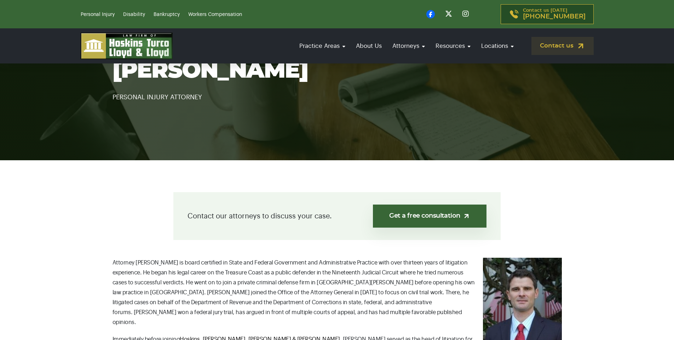
scroll to position [177, 0]
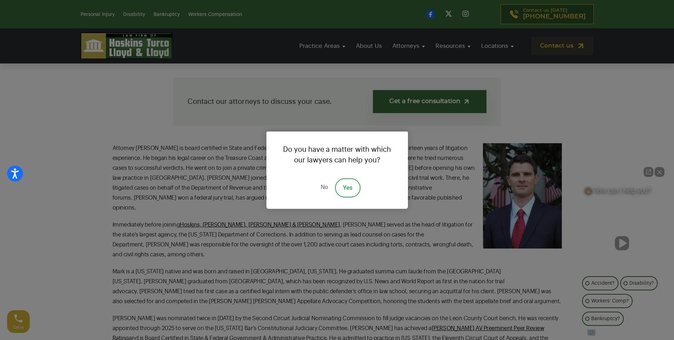
click at [319, 189] on link "No" at bounding box center [324, 187] width 21 height 19
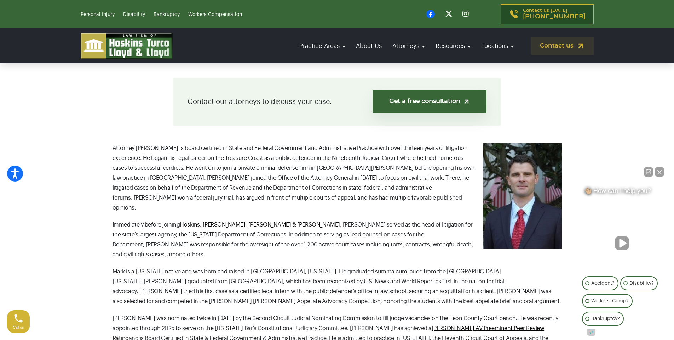
click at [402, 266] on p "Mark is a [US_STATE] native and was born and raised in [GEOGRAPHIC_DATA], [US_S…" at bounding box center [338, 286] width 450 height 40
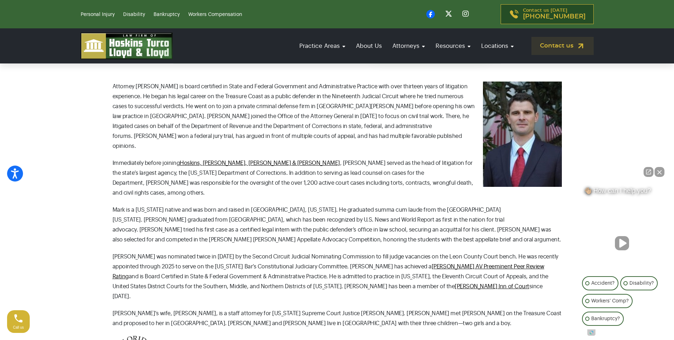
scroll to position [283, 0]
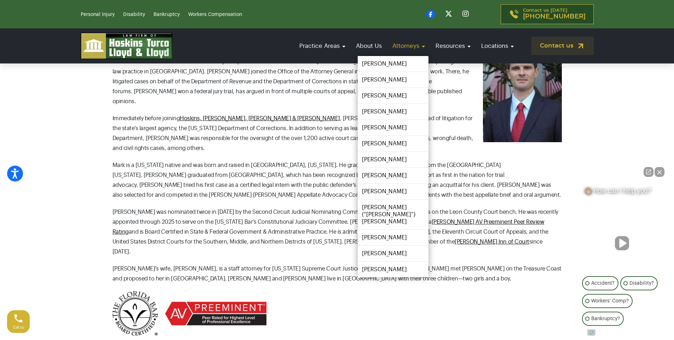
click at [401, 50] on link "Attorneys" at bounding box center [409, 46] width 40 height 20
